Goal: Task Accomplishment & Management: Complete application form

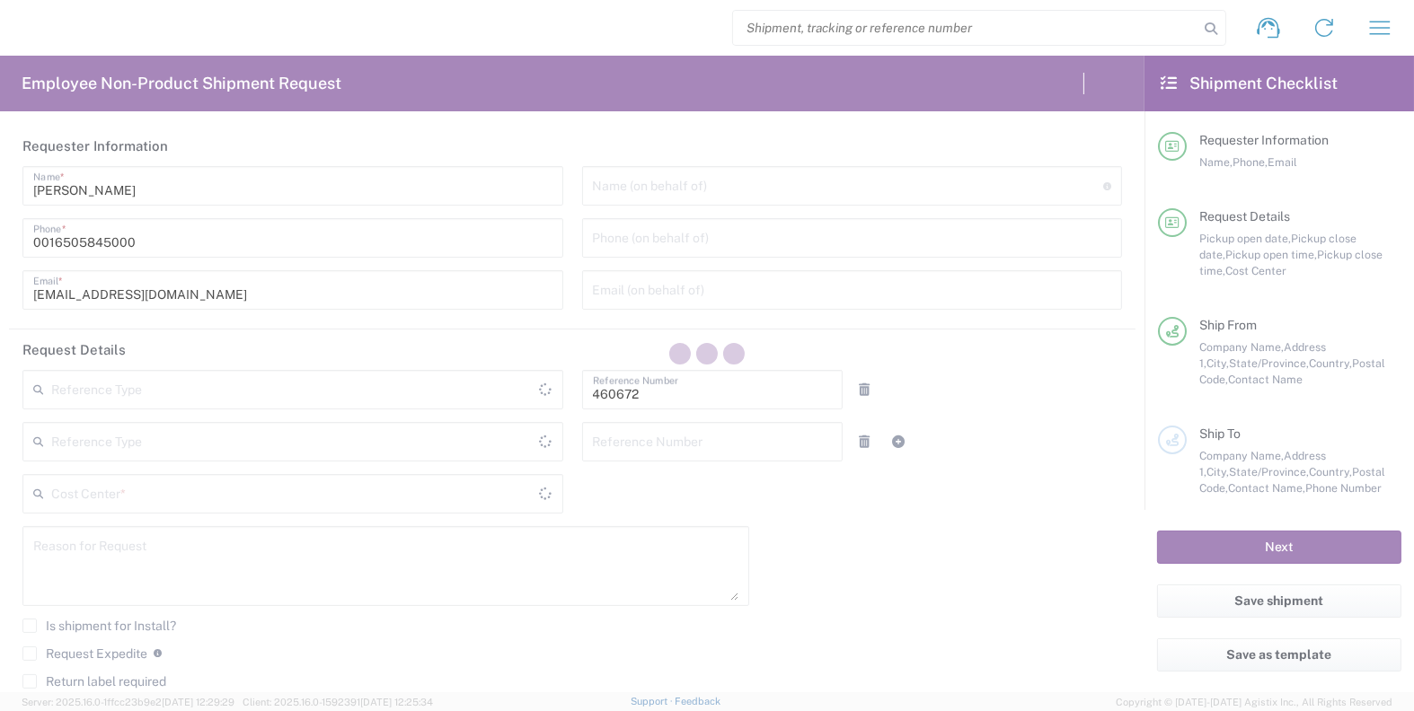
type input "Delivered at Place"
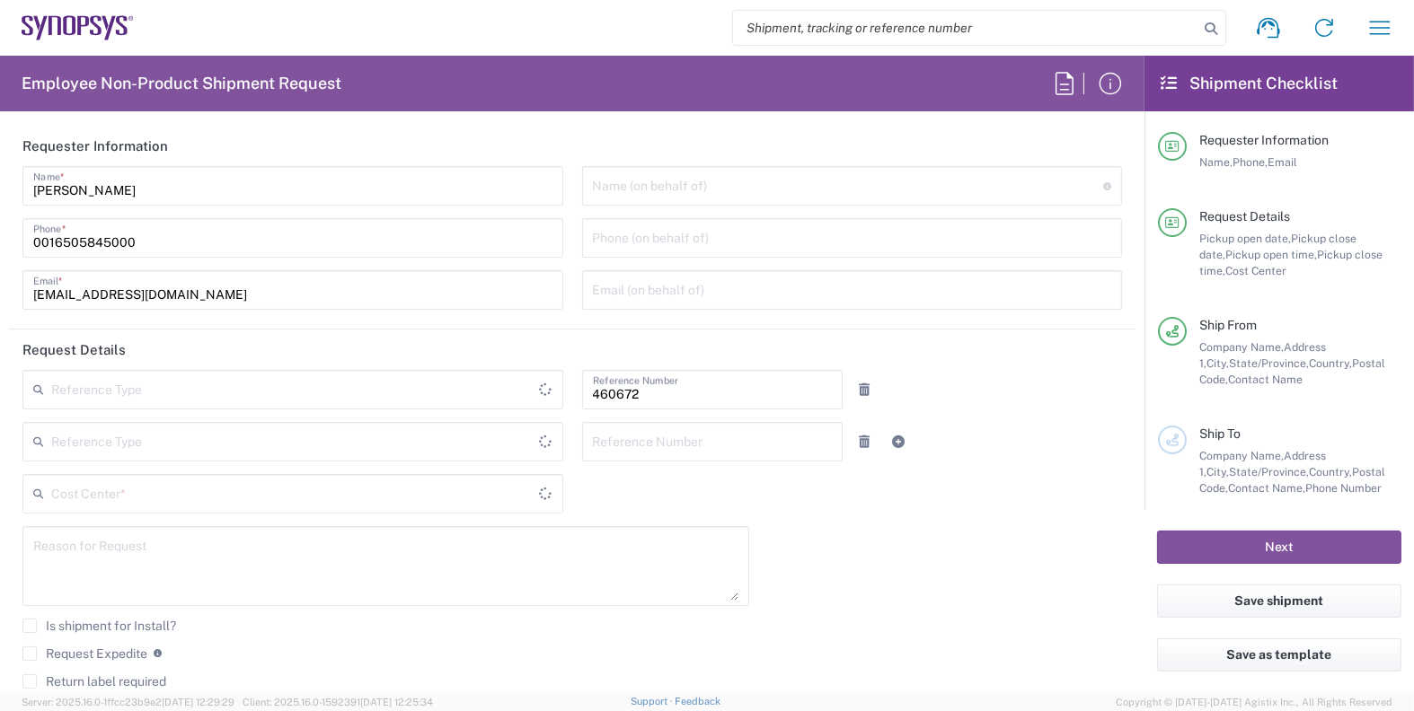
type input "Department"
type input "[US_STATE]"
type input "US01, FIN, Distri 460672"
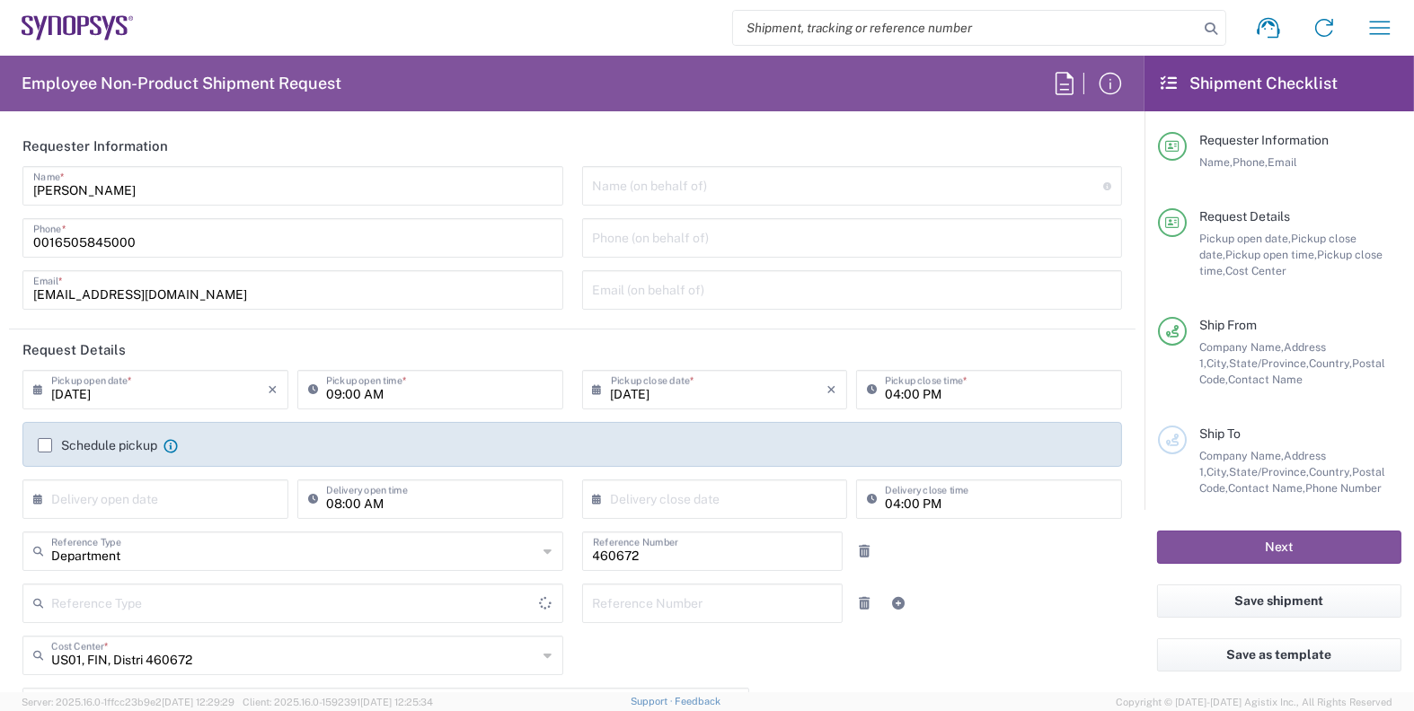
type input "[GEOGRAPHIC_DATA]"
type input "Headquarters USSV"
